Goal: Task Accomplishment & Management: Manage account settings

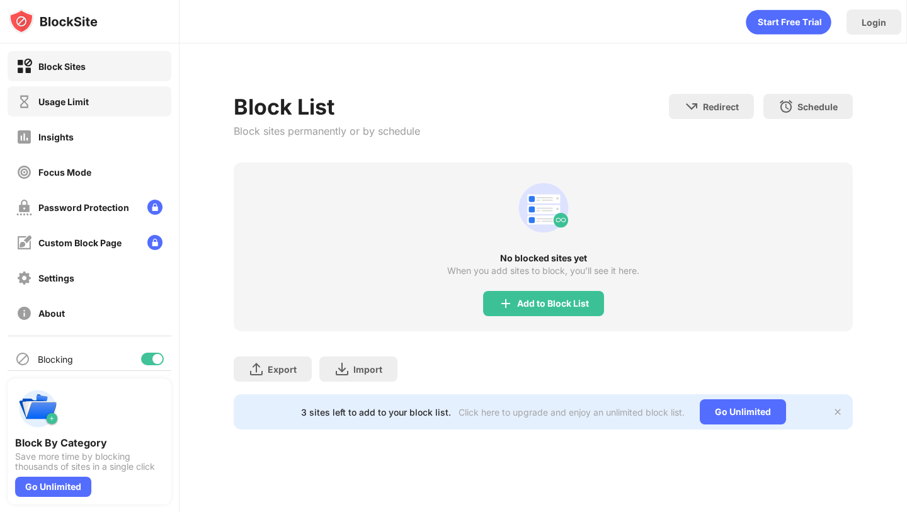
click at [83, 107] on div "Usage Limit" at bounding box center [52, 102] width 72 height 16
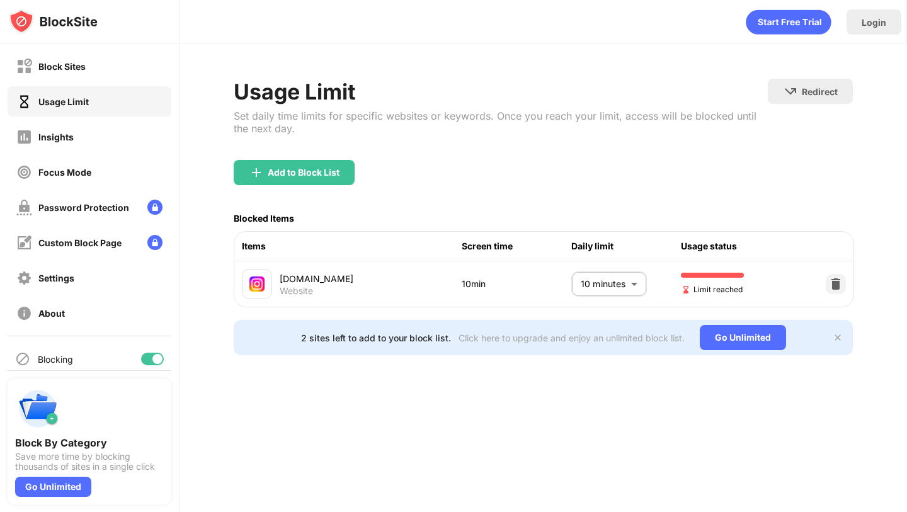
click at [608, 277] on body "Block Sites Usage Limit Insights Focus Mode Password Protection Custom Block Pa…" at bounding box center [453, 256] width 907 height 512
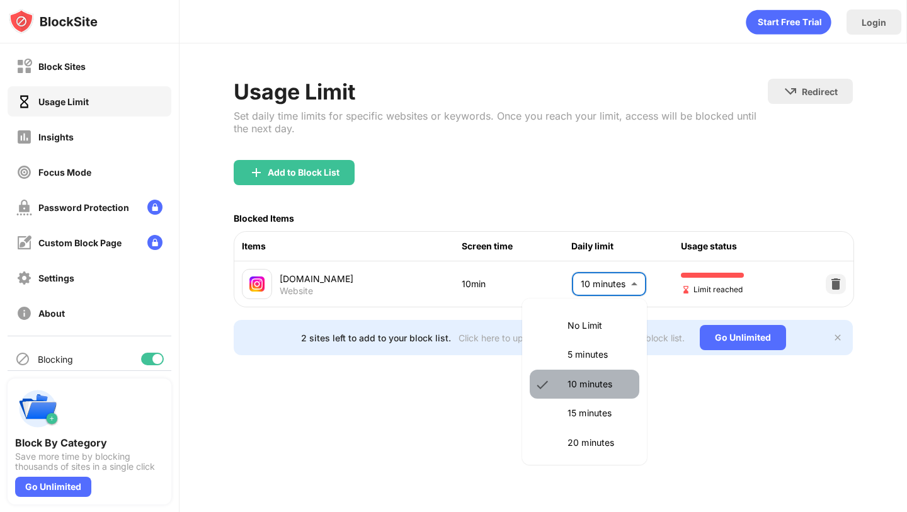
click at [588, 384] on p "10 minutes" at bounding box center [600, 384] width 64 height 14
click at [595, 281] on body "Block Sites Usage Limit Insights Focus Mode Password Protection Custom Block Pa…" at bounding box center [453, 256] width 907 height 512
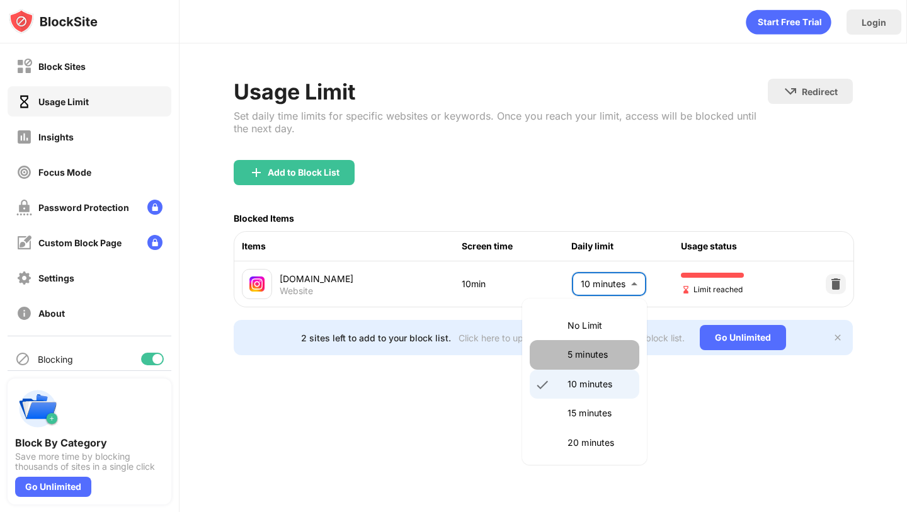
click at [587, 345] on li "5 minutes" at bounding box center [585, 354] width 110 height 29
type input "*"
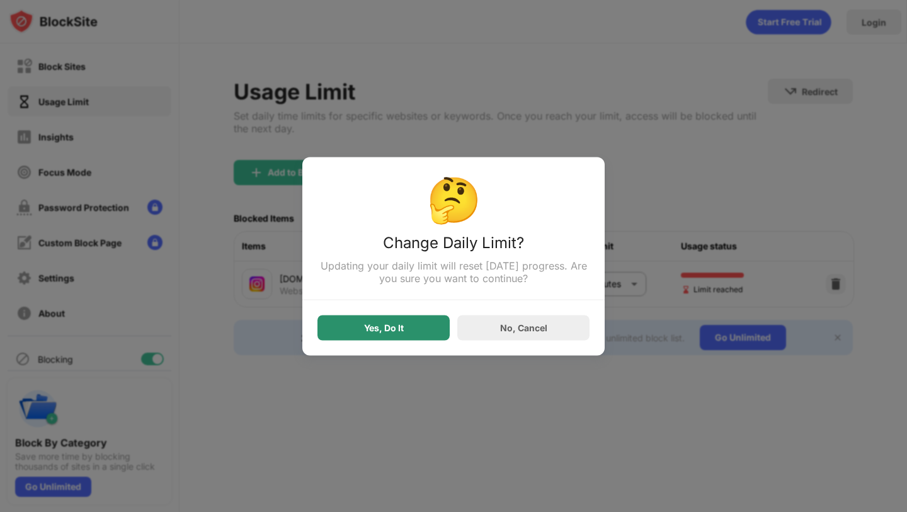
click at [388, 333] on div "Yes, Do It" at bounding box center [384, 328] width 40 height 10
